Goal: Task Accomplishment & Management: Manage account settings

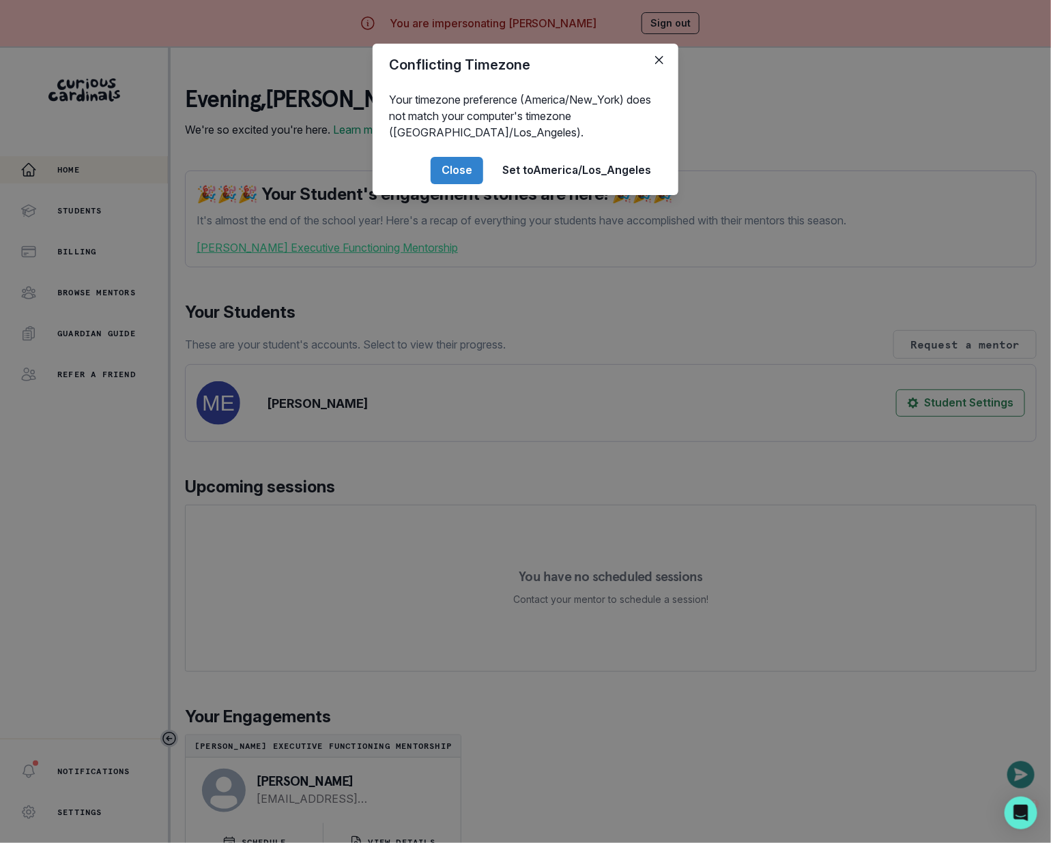
click at [315, 446] on div "Conflicting Timezone Your timezone preference (America/New_York) does not match…" at bounding box center [525, 421] width 1051 height 843
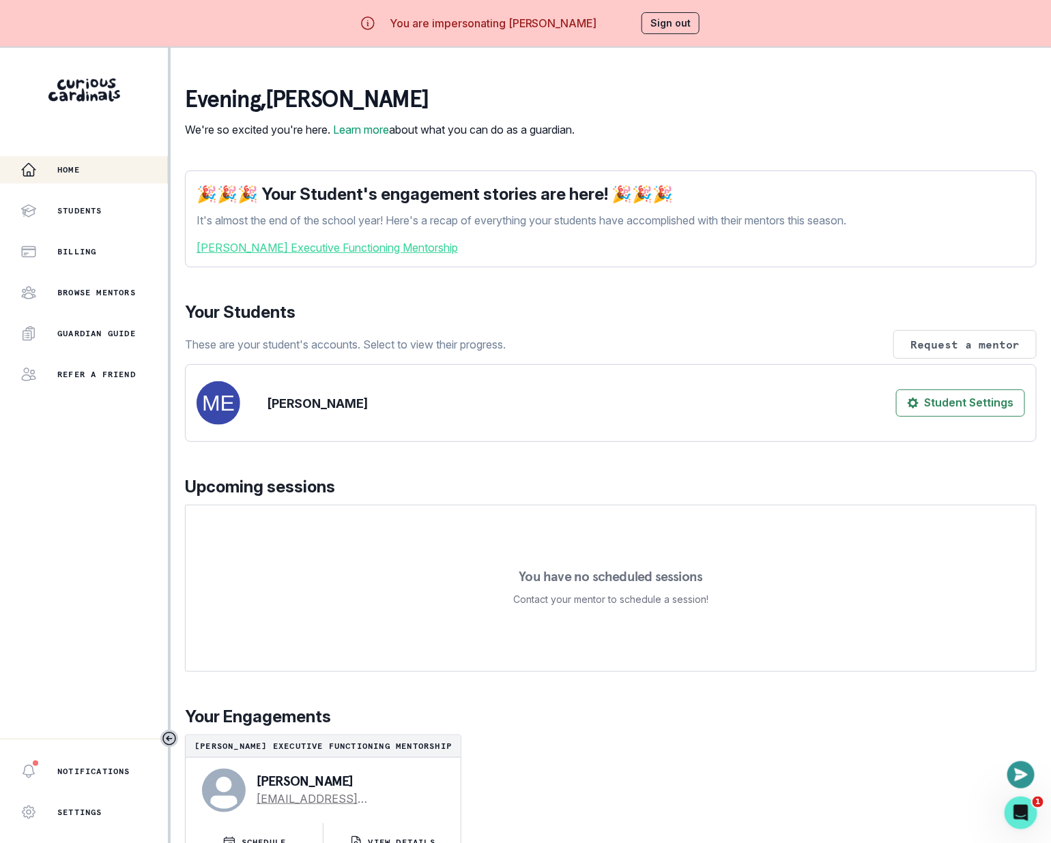
scroll to position [47, 0]
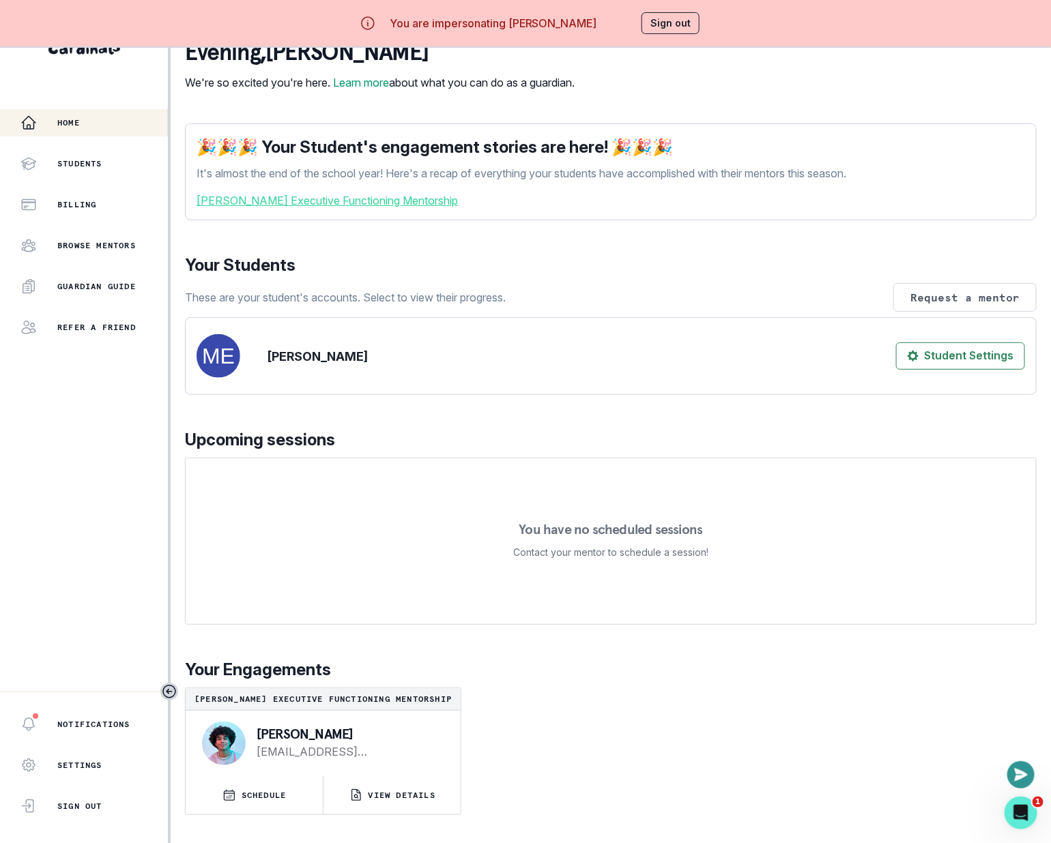
click at [321, 741] on p "[PERSON_NAME]" at bounding box center [348, 734] width 182 height 14
click at [349, 703] on div "[PERSON_NAME] Executive Functioning Mentorship" at bounding box center [323, 699] width 275 height 23
click at [671, 25] on button "Sign out" at bounding box center [670, 23] width 58 height 22
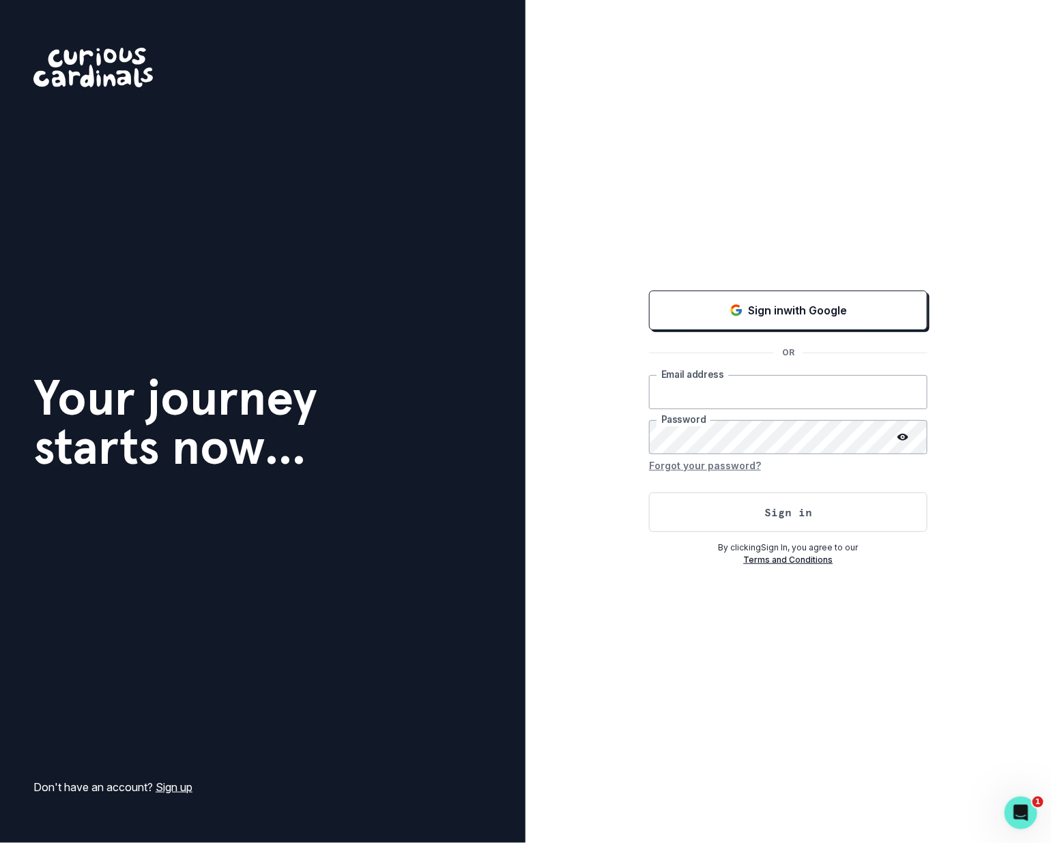
type input "[EMAIL_ADDRESS][DOMAIN_NAME]"
